Goal: Transaction & Acquisition: Purchase product/service

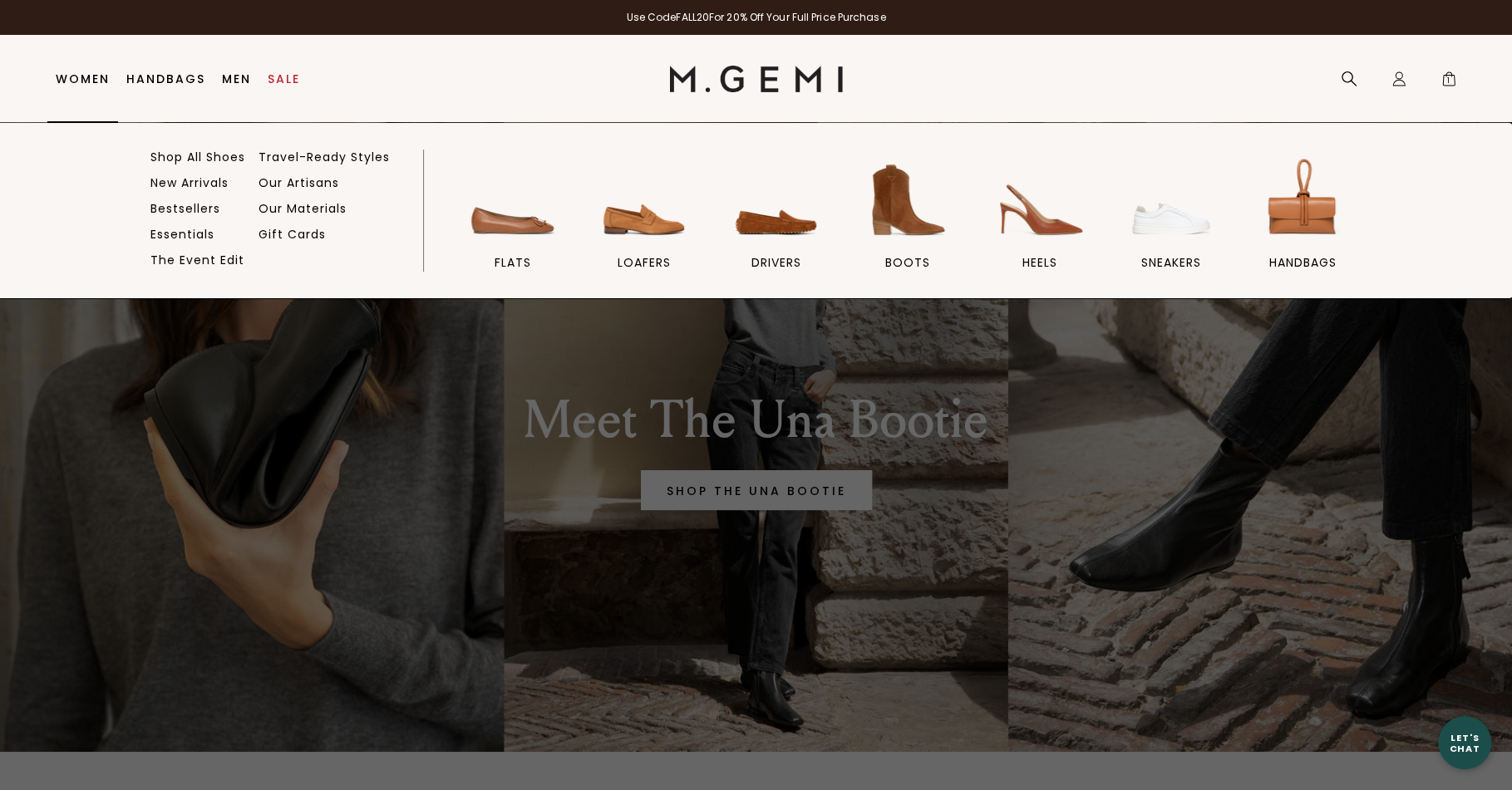
click at [77, 75] on link "Women" at bounding box center [83, 79] width 54 height 13
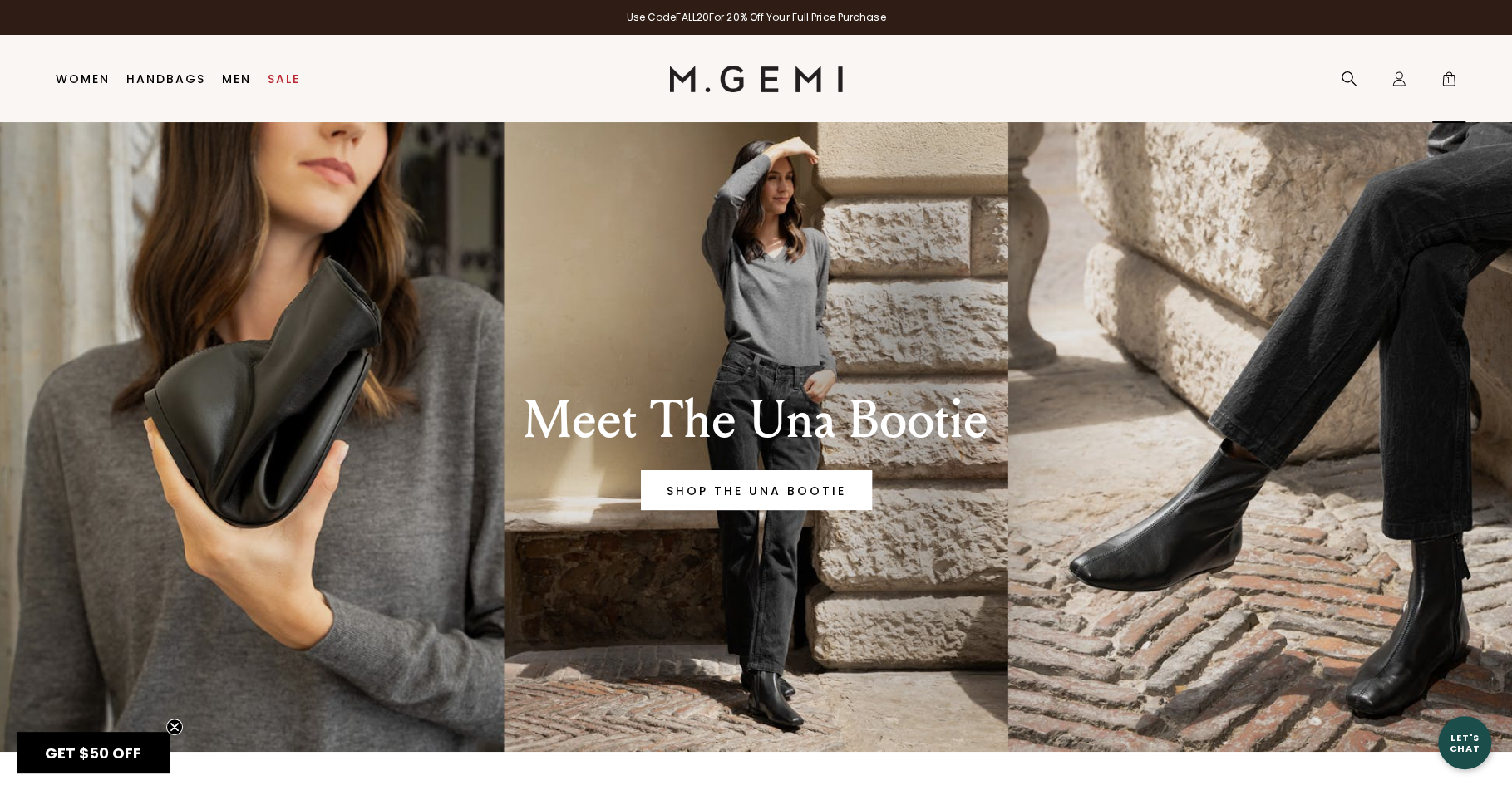
click at [1446, 80] on span "1" at bounding box center [1449, 82] width 17 height 17
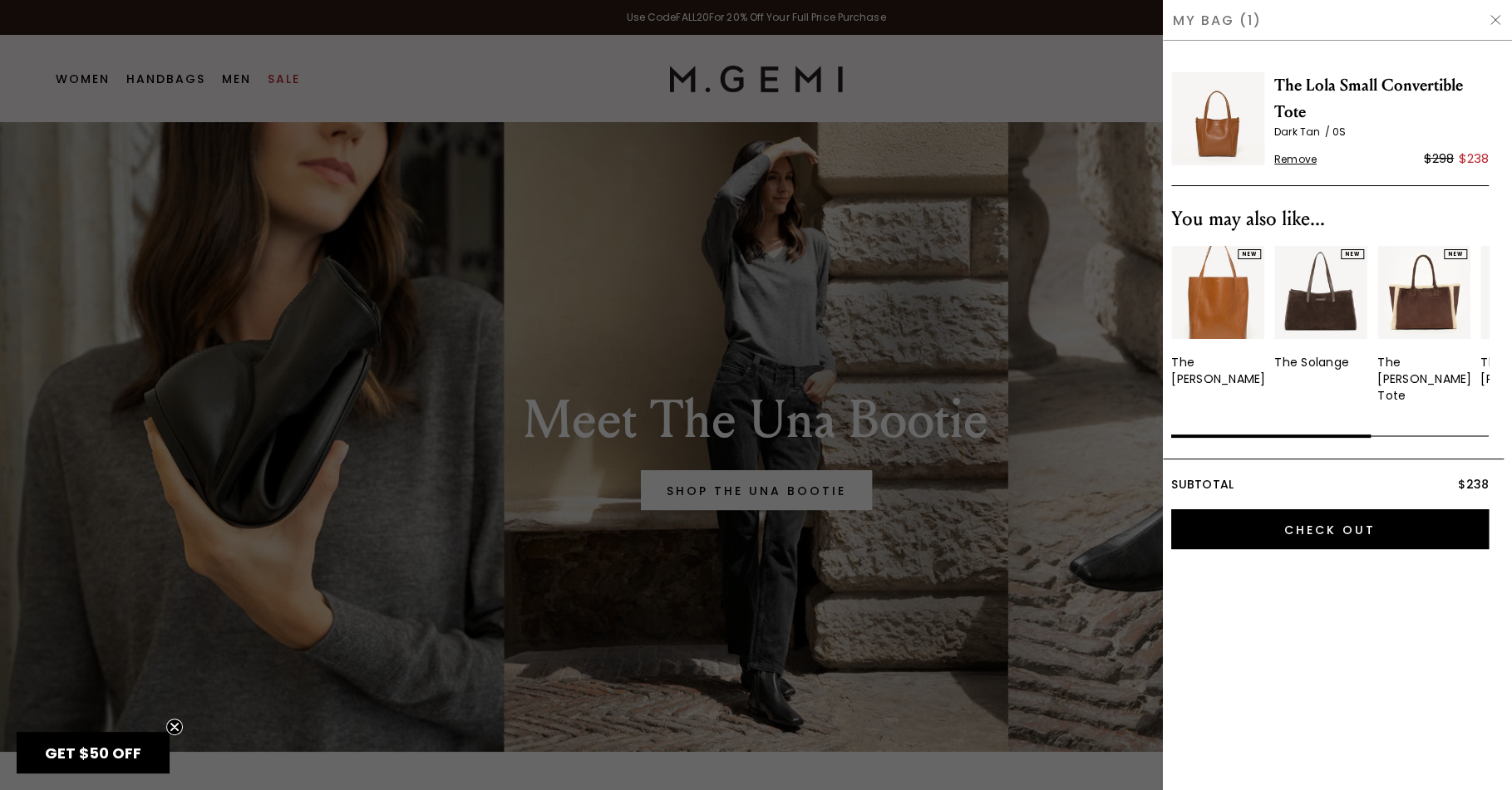
click at [1376, 86] on span "The Lola Small Convertible Tote" at bounding box center [1381, 99] width 214 height 54
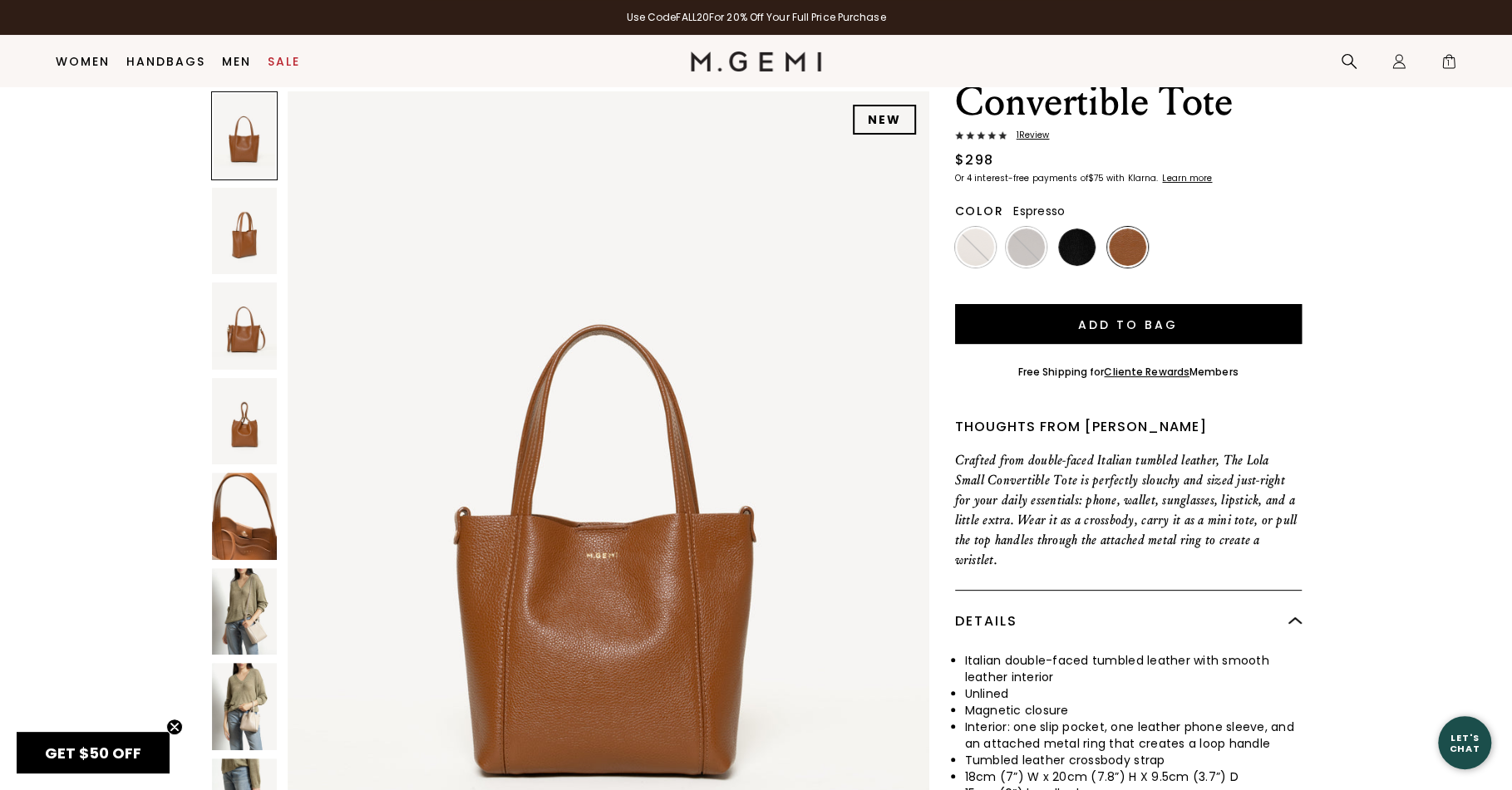
click at [1023, 245] on div at bounding box center [1026, 247] width 41 height 41
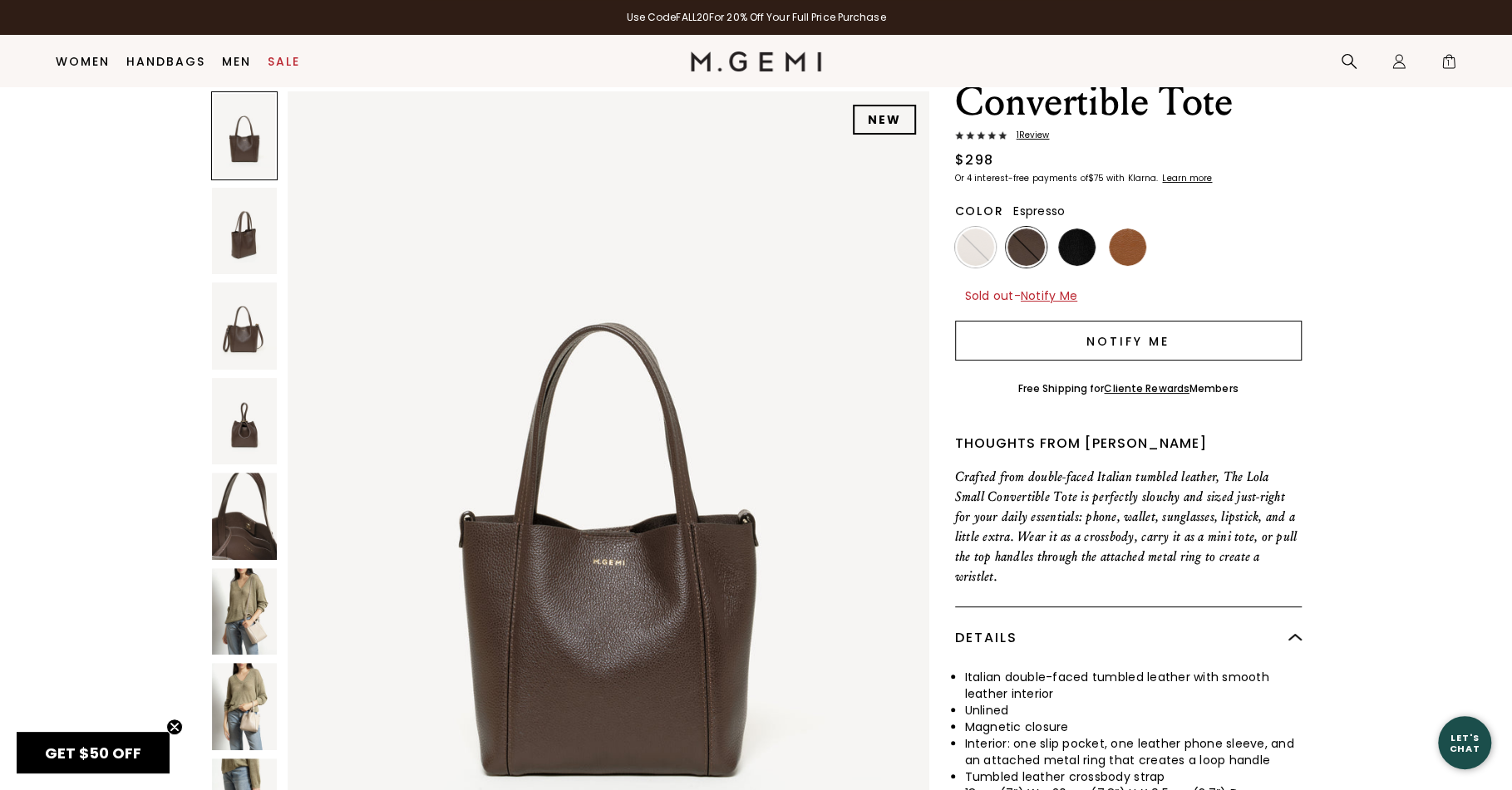
click at [1093, 344] on button "Notify Me" at bounding box center [1129, 341] width 347 height 40
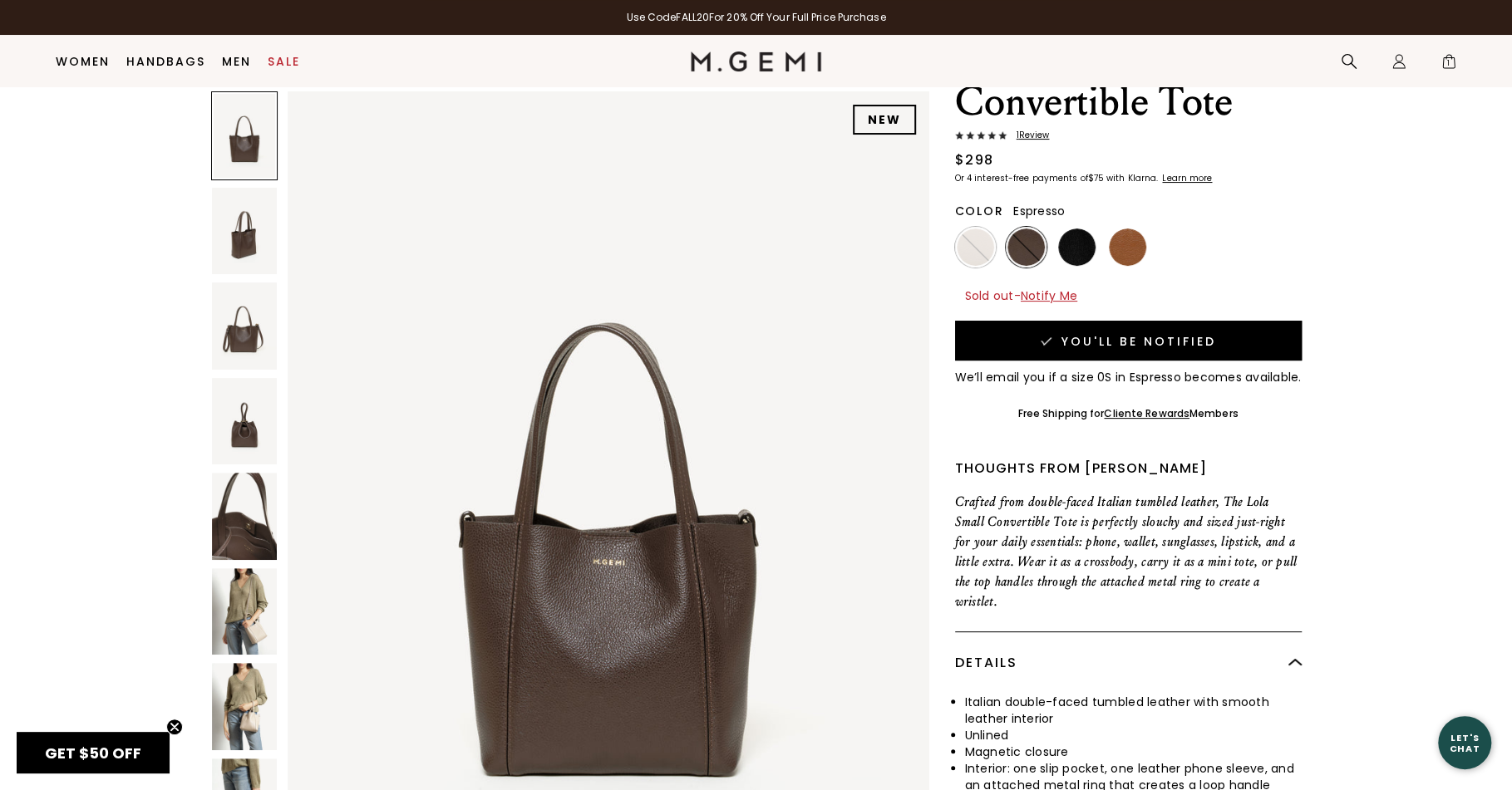
scroll to position [115, 0]
click at [236, 592] on img at bounding box center [244, 612] width 64 height 87
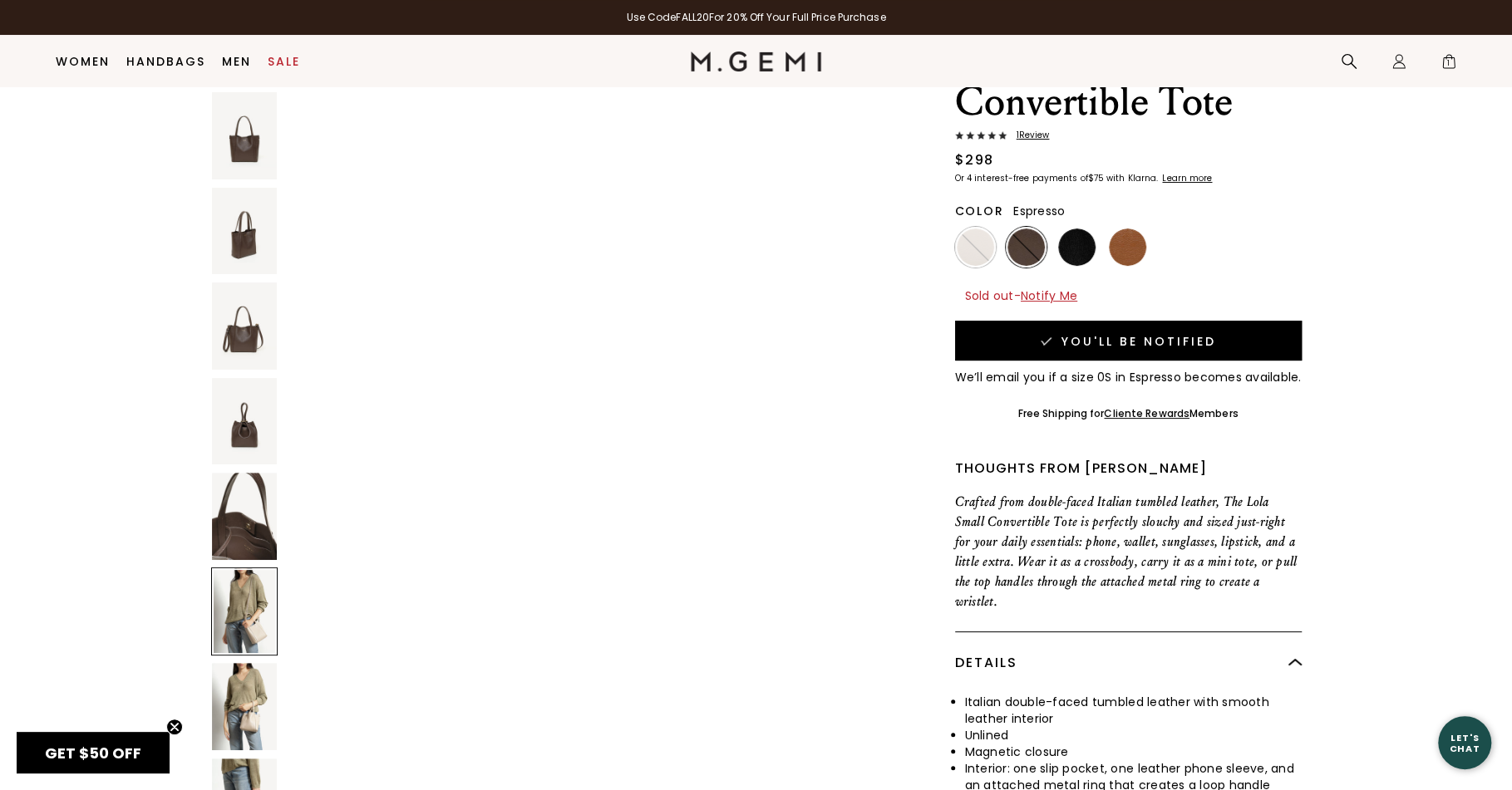
scroll to position [4175, 0]
